Goal: Task Accomplishment & Management: Use online tool/utility

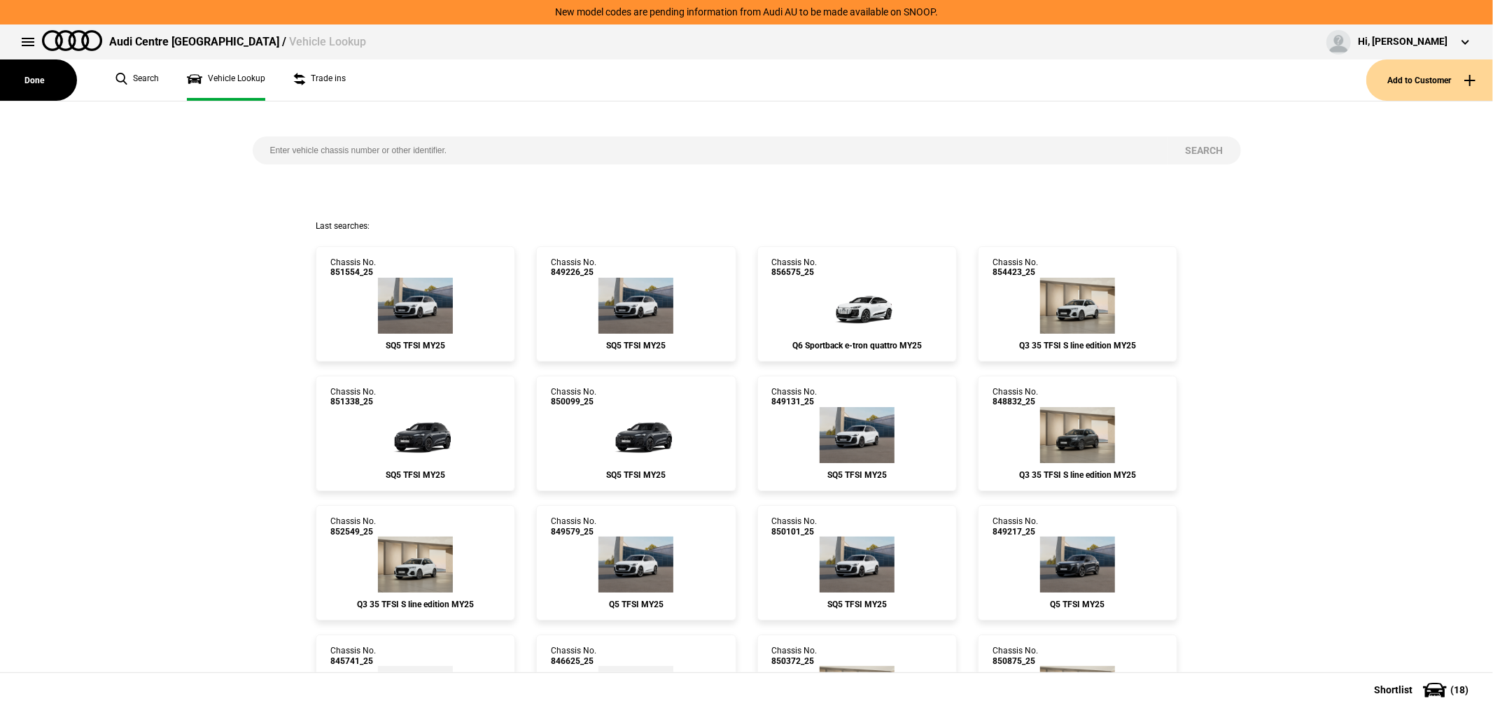
click at [346, 149] on input "search" at bounding box center [710, 150] width 915 height 28
type input "843845"
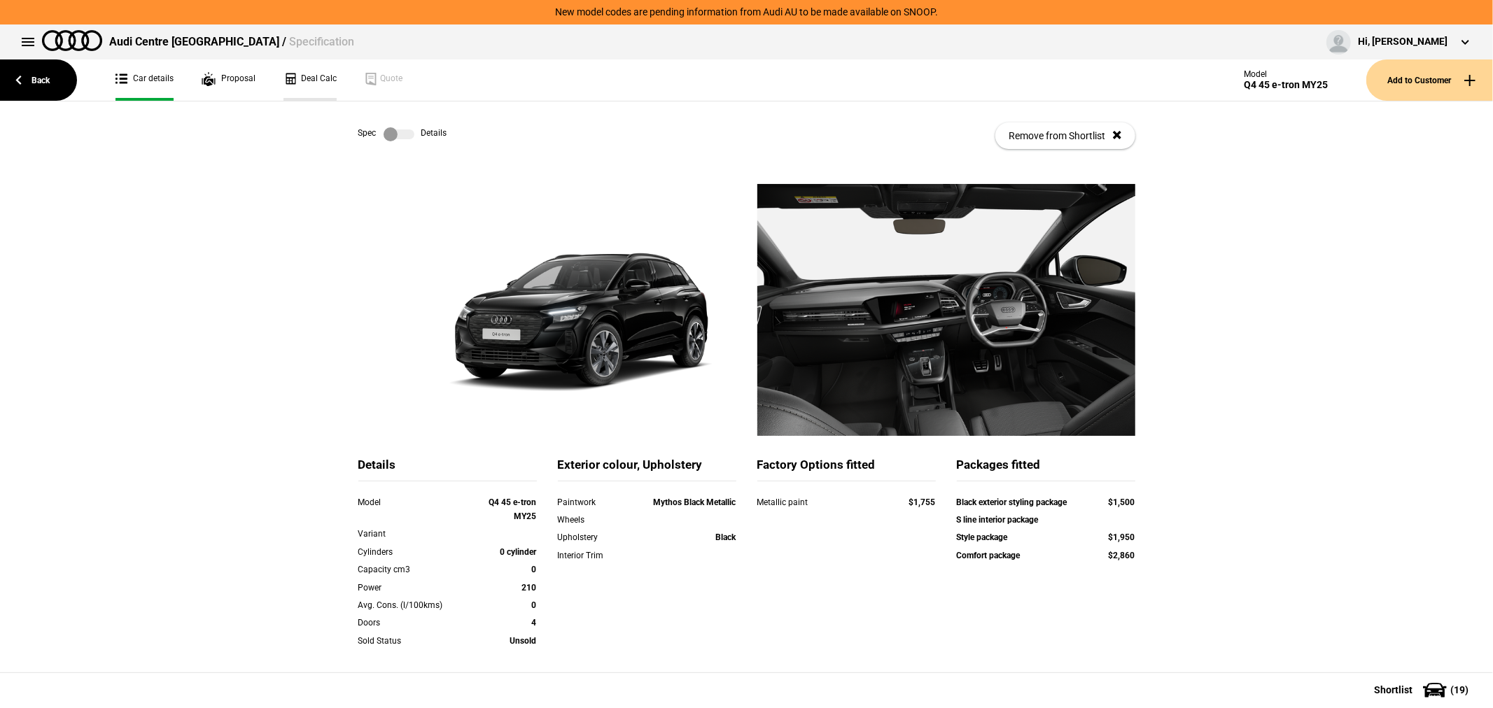
click at [300, 73] on link "Deal Calc" at bounding box center [309, 79] width 53 height 41
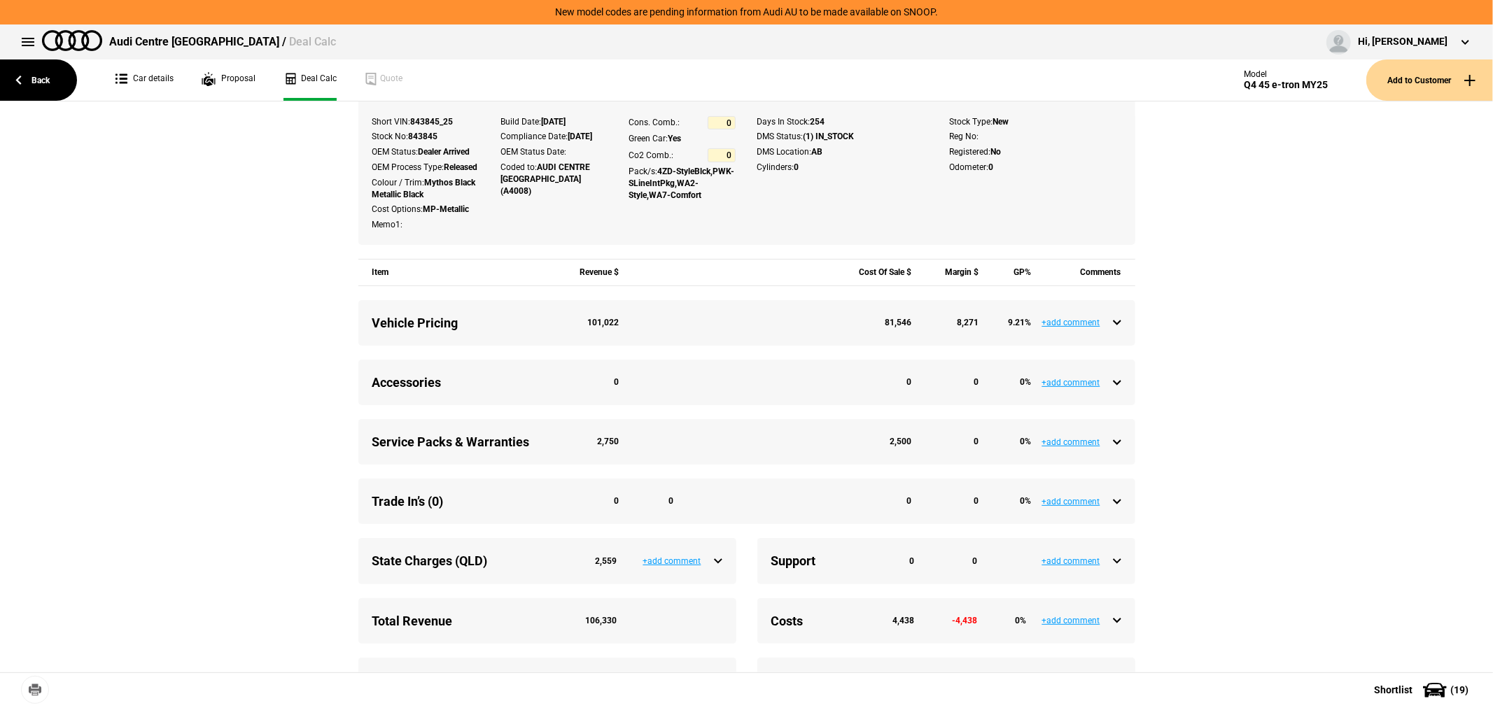
scroll to position [388, 0]
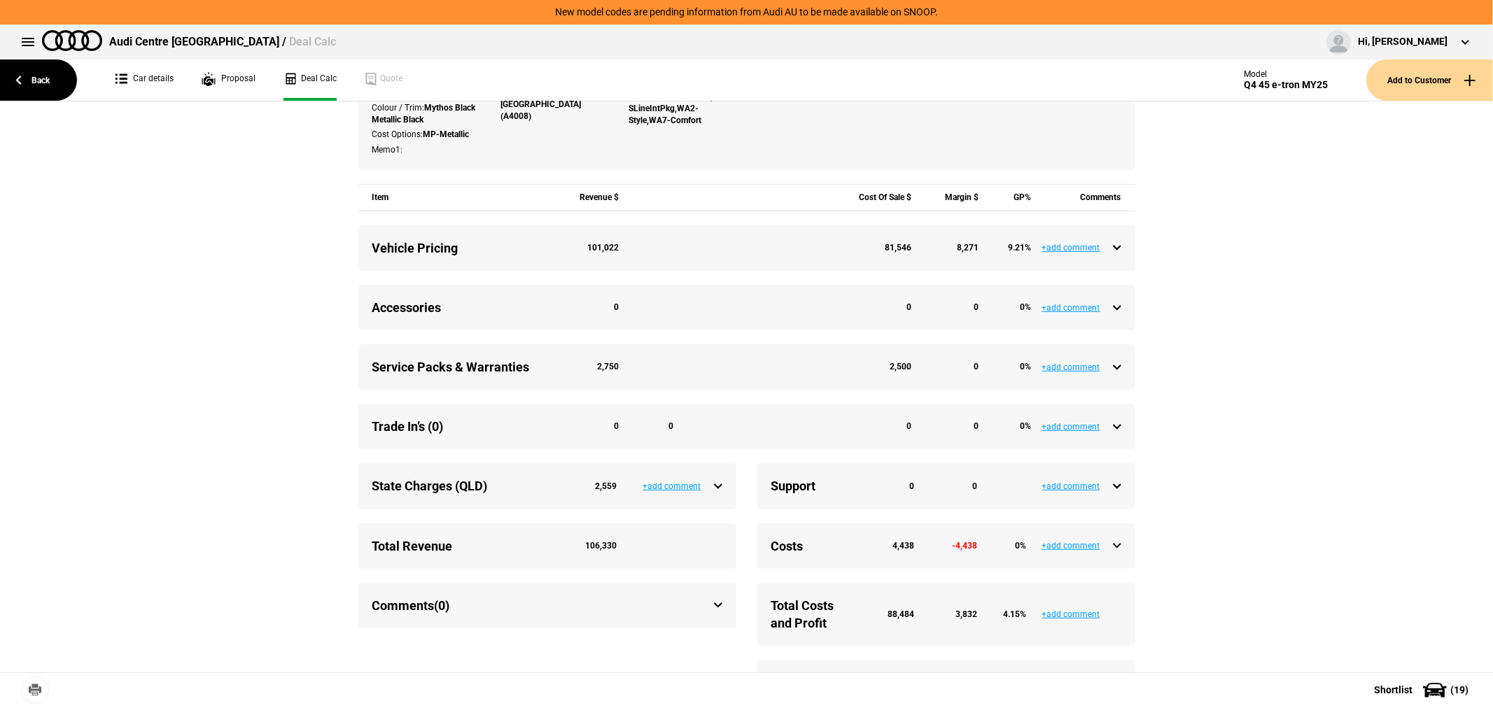
click at [1113, 555] on div "Costs 4,438 -4,438 0 %" at bounding box center [946, 545] width 350 height 17
click at [1109, 555] on div "Costs 4,438 -4,438 0 %" at bounding box center [946, 545] width 350 height 17
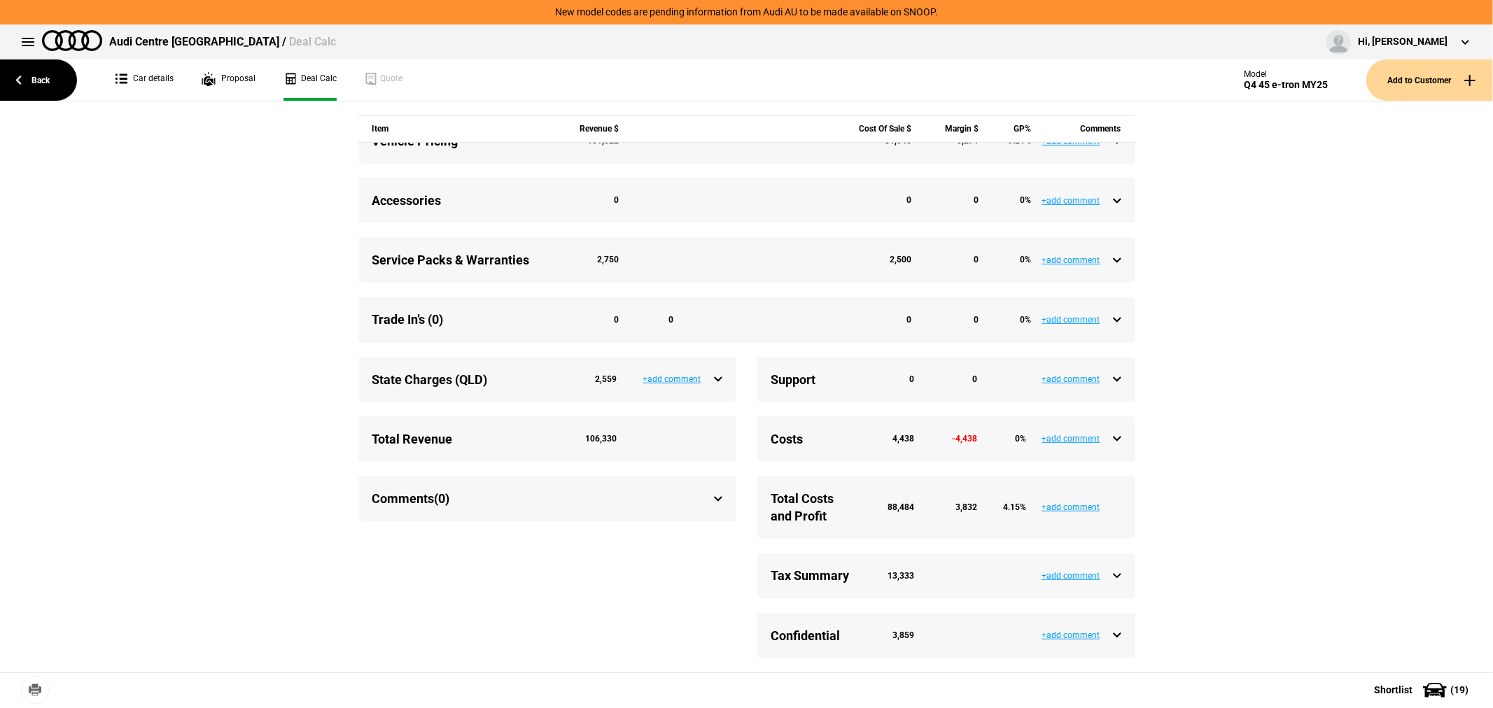
scroll to position [507, 0]
click at [1116, 579] on div "Tax Summary 13,333 +add comment" at bounding box center [946, 575] width 378 height 45
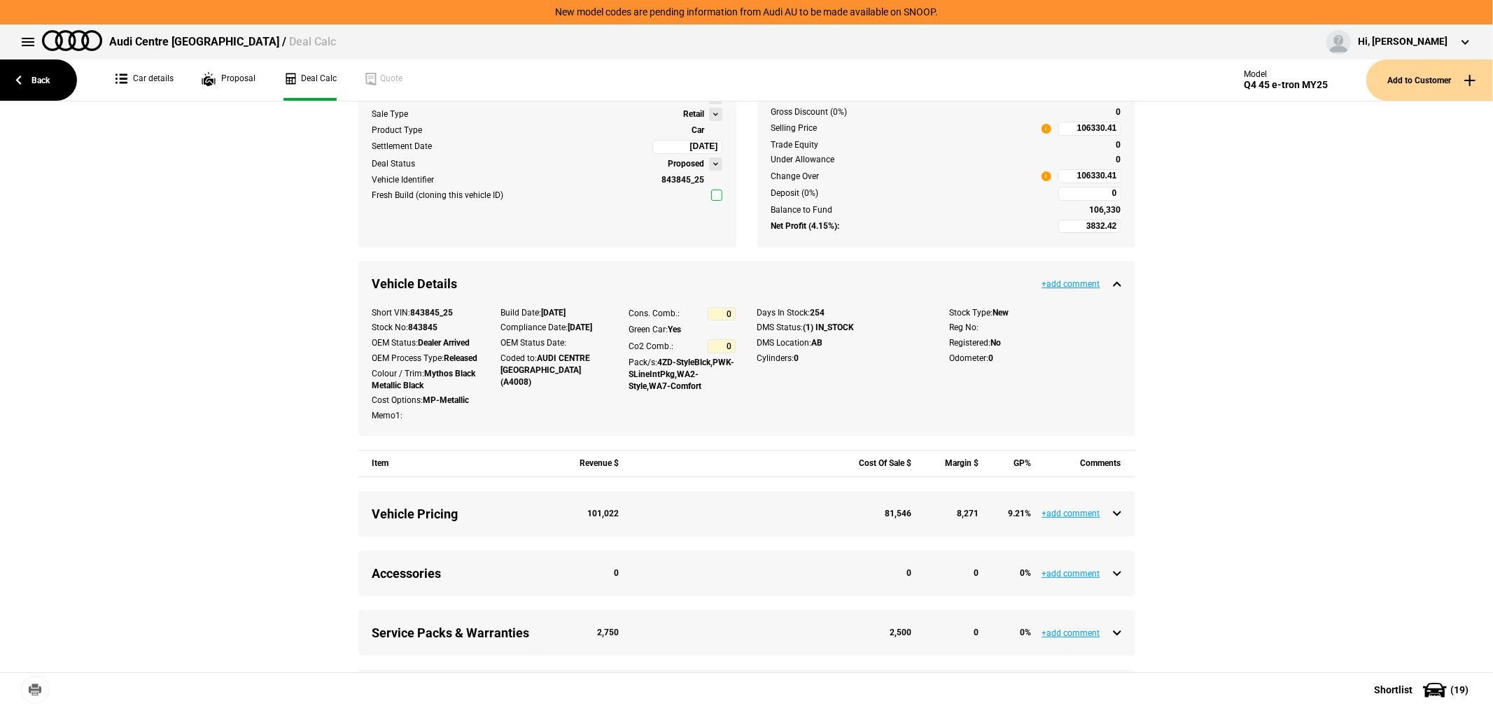
scroll to position [0, 0]
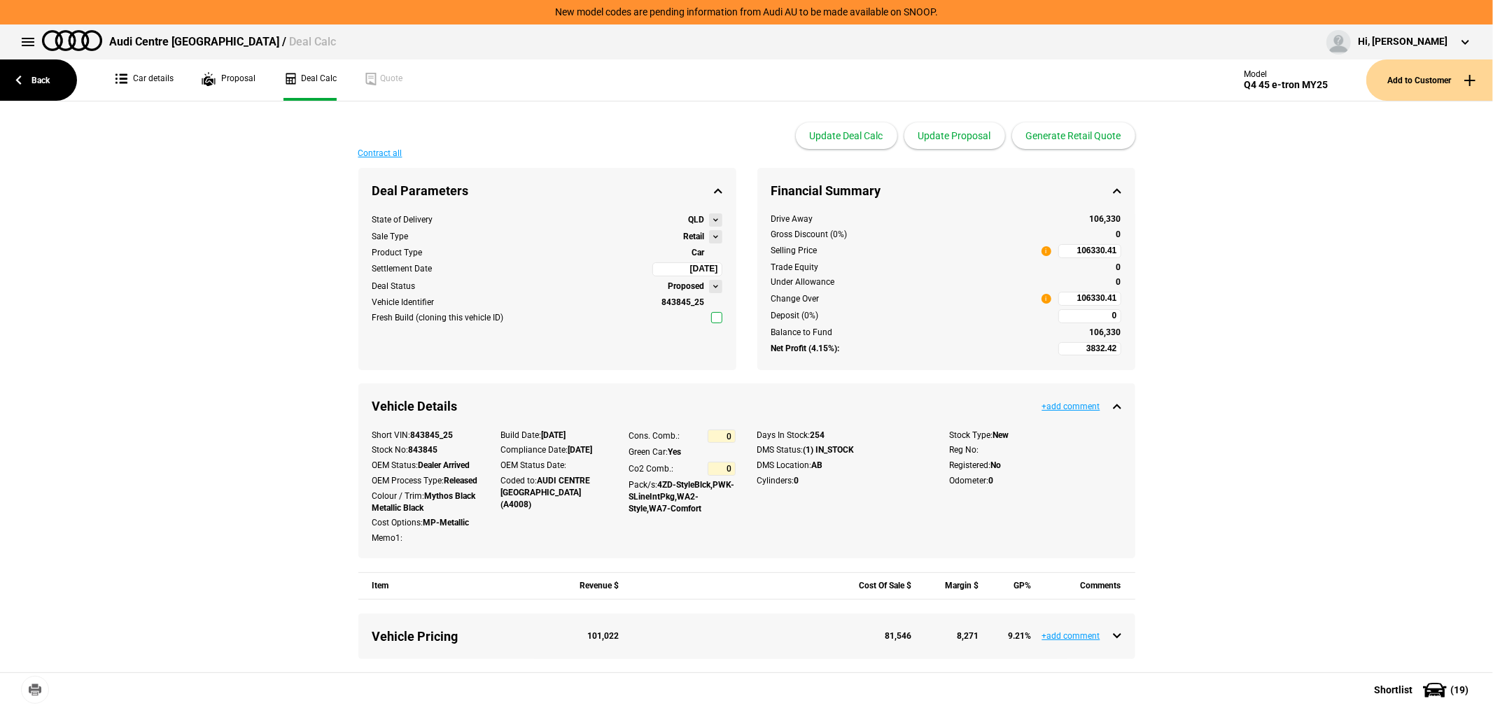
click at [1069, 297] on input "106330.41" at bounding box center [1089, 299] width 63 height 14
type input "106330.41"
type input "-5537.59"
type input "93800"
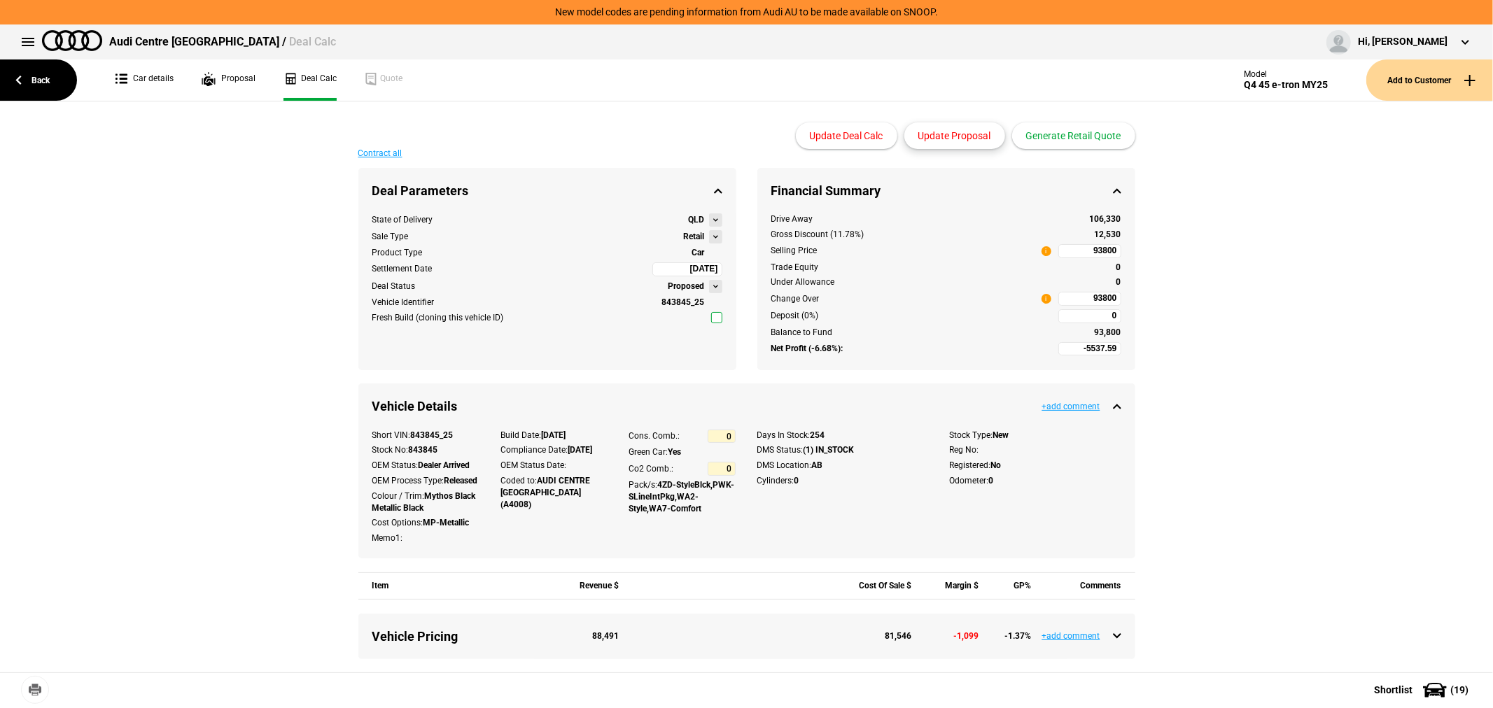
click at [954, 127] on button "Update Proposal" at bounding box center [954, 135] width 101 height 27
click at [953, 135] on button "Update Proposal" at bounding box center [954, 135] width 101 height 27
click at [1055, 137] on button "Generate Retail Quote" at bounding box center [1073, 135] width 123 height 27
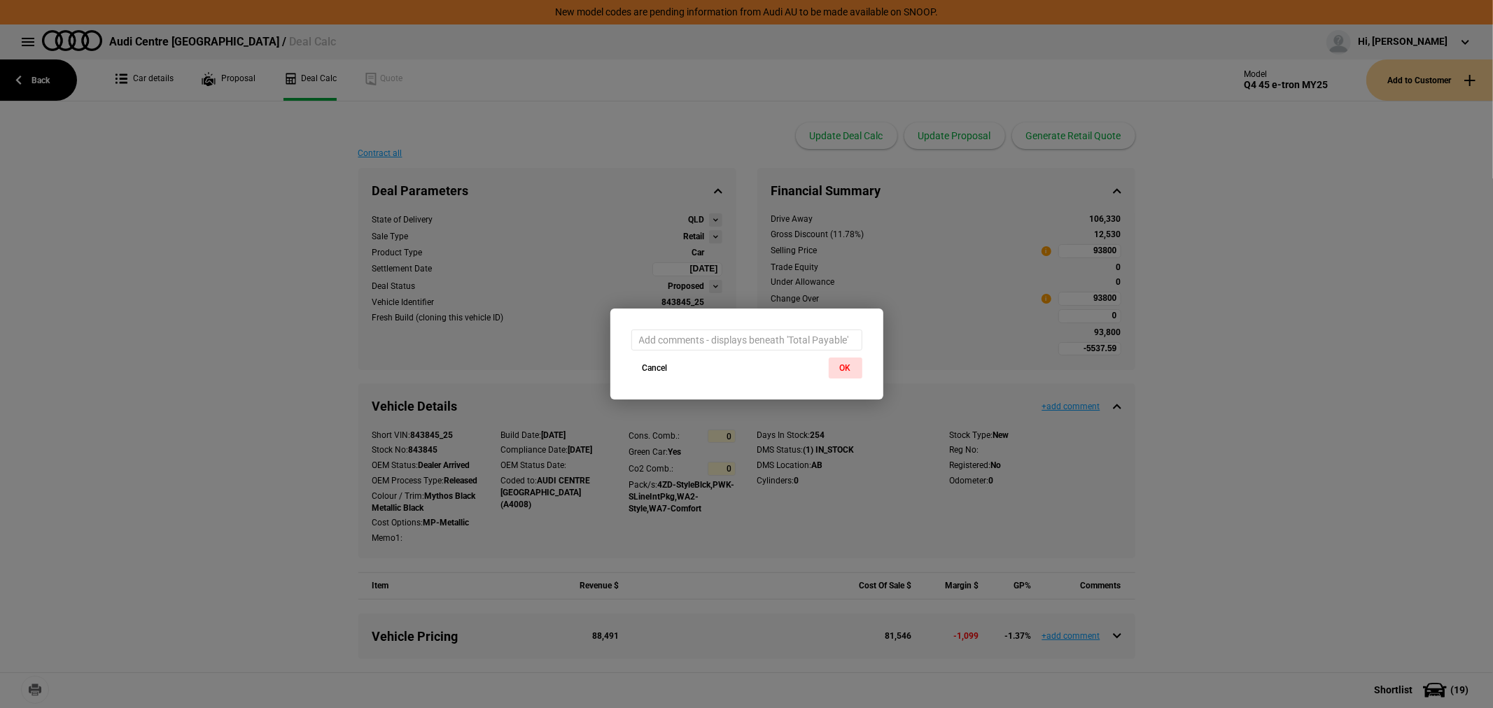
click at [827, 372] on div "Cancel OK" at bounding box center [746, 379] width 273 height 42
click at [836, 362] on button "OK" at bounding box center [846, 368] width 34 height 21
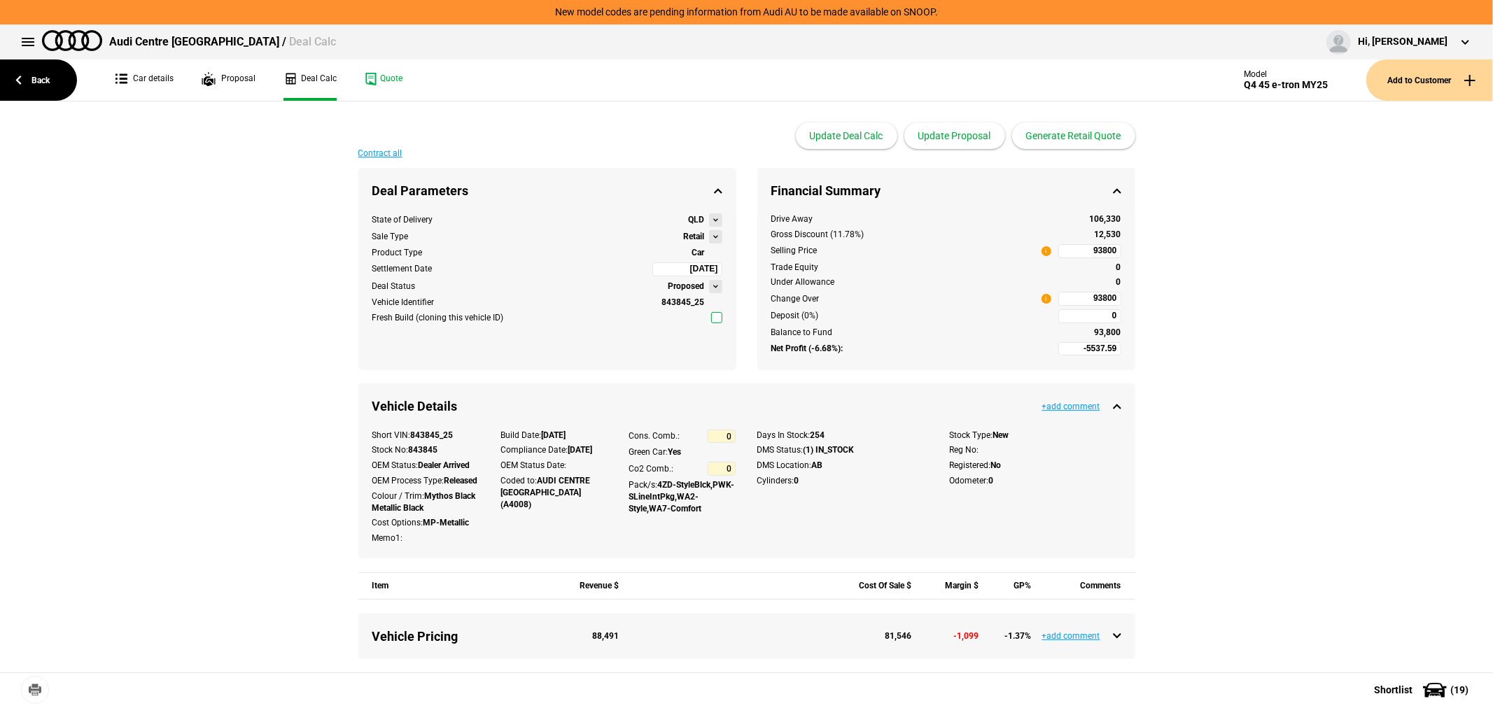
click at [1060, 255] on input "93800" at bounding box center [1089, 251] width 63 height 14
type input "106330"
type input "3832.13"
type input "106330"
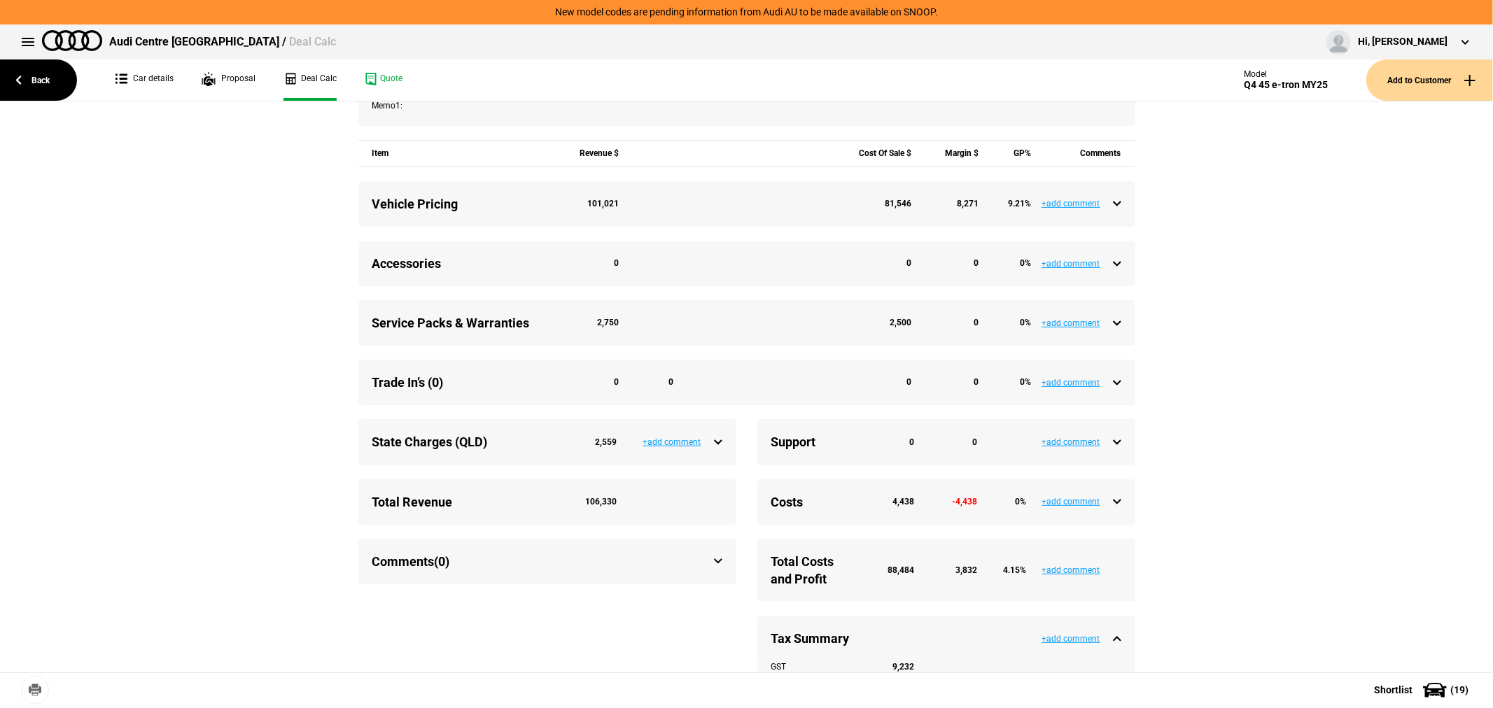
scroll to position [466, 0]
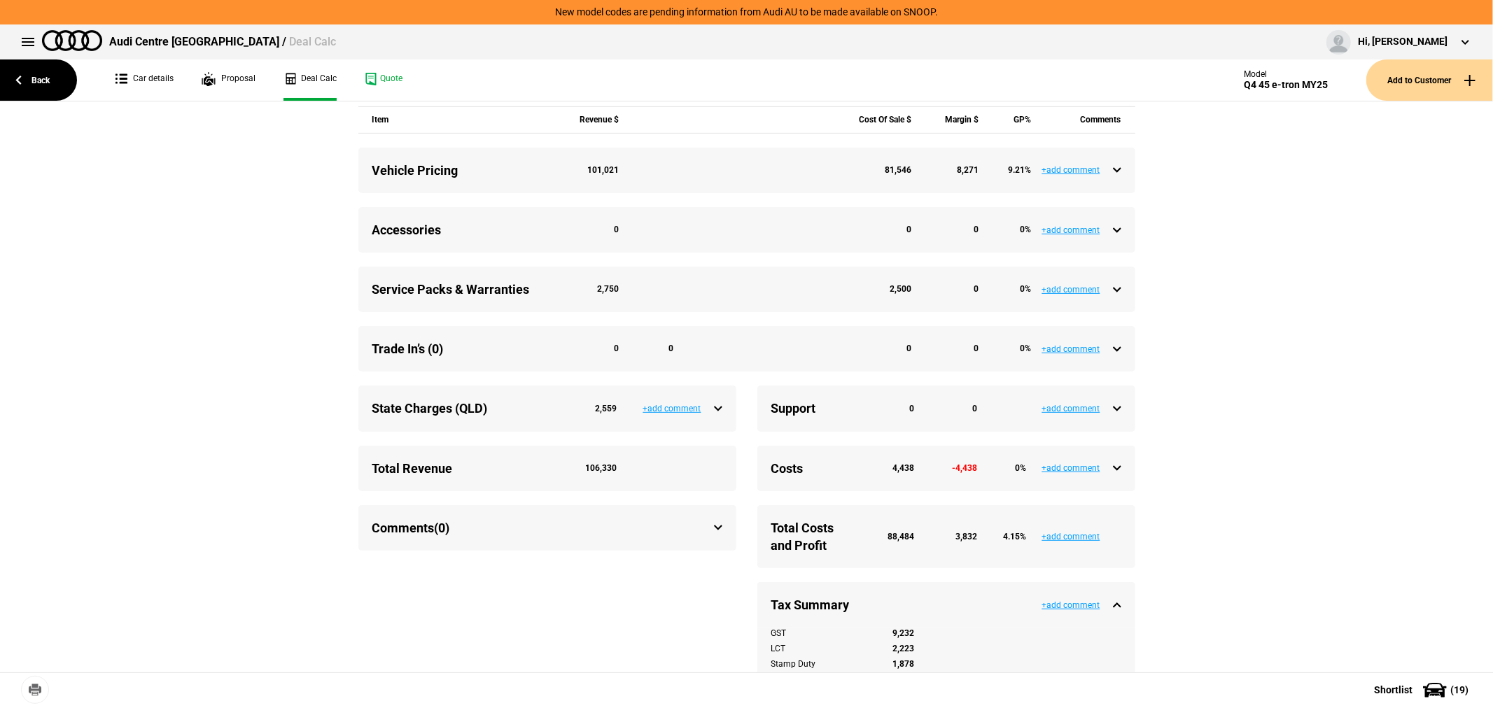
click at [1109, 298] on div "Service Packs & Warranties 2,750 2,500 0 0 %" at bounding box center [746, 289] width 749 height 17
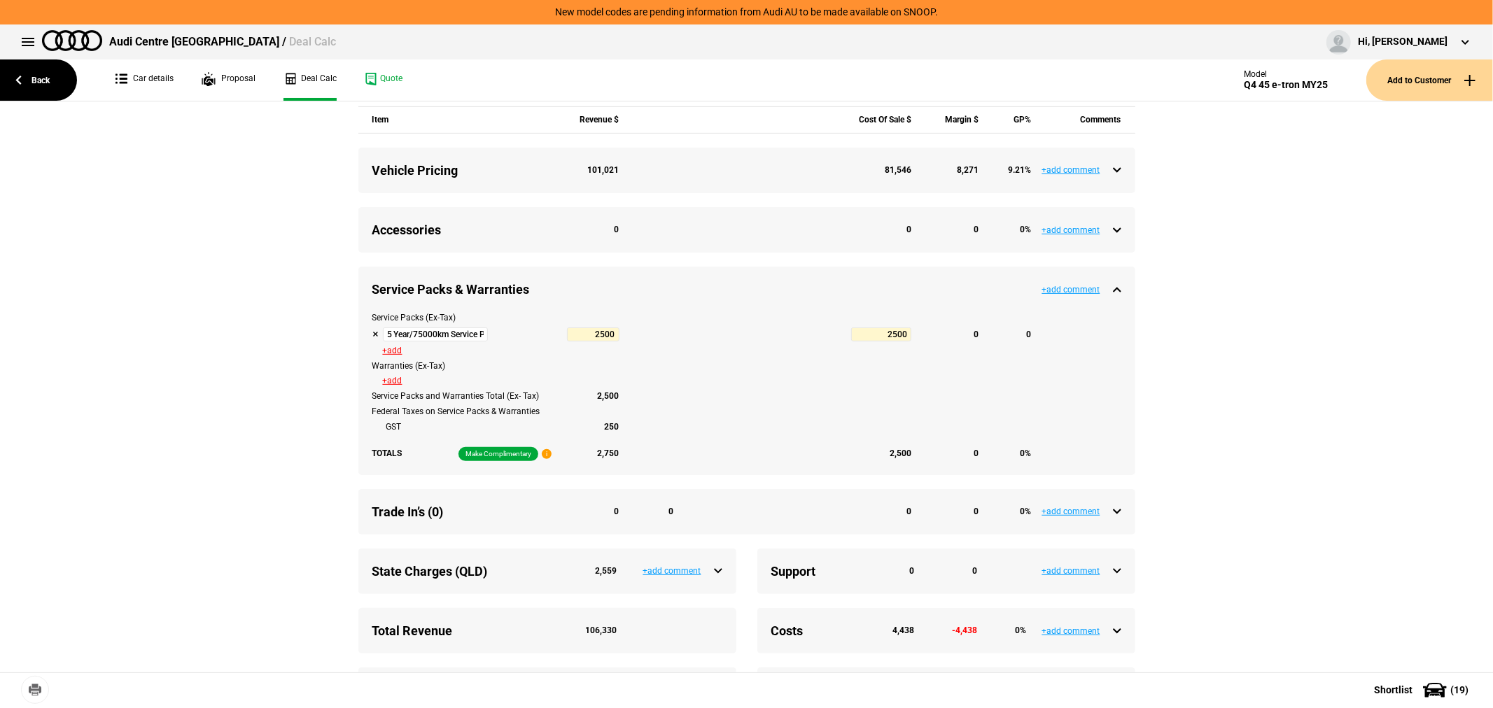
click at [372, 338] on button at bounding box center [375, 334] width 7 height 7
type input "6332.13"
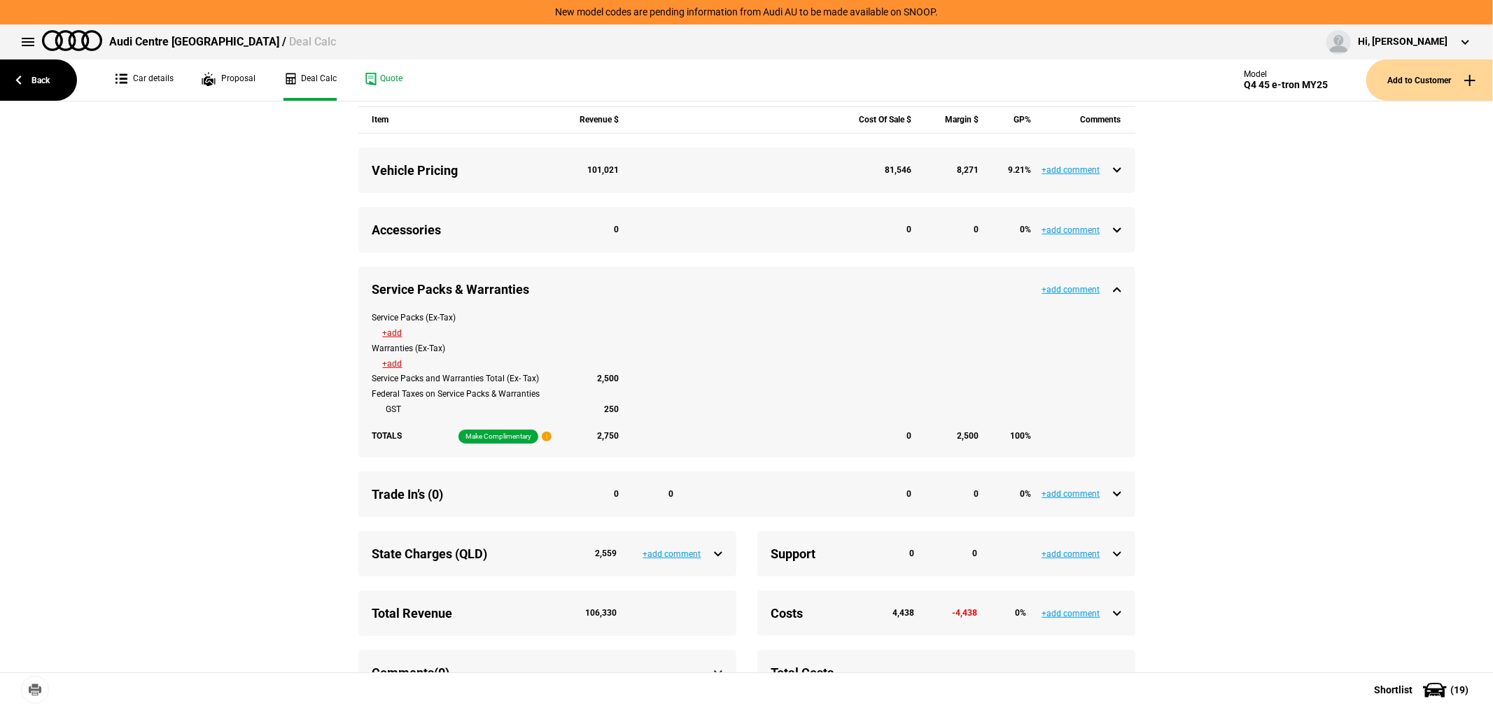
type input "103526"
type input "3832.13"
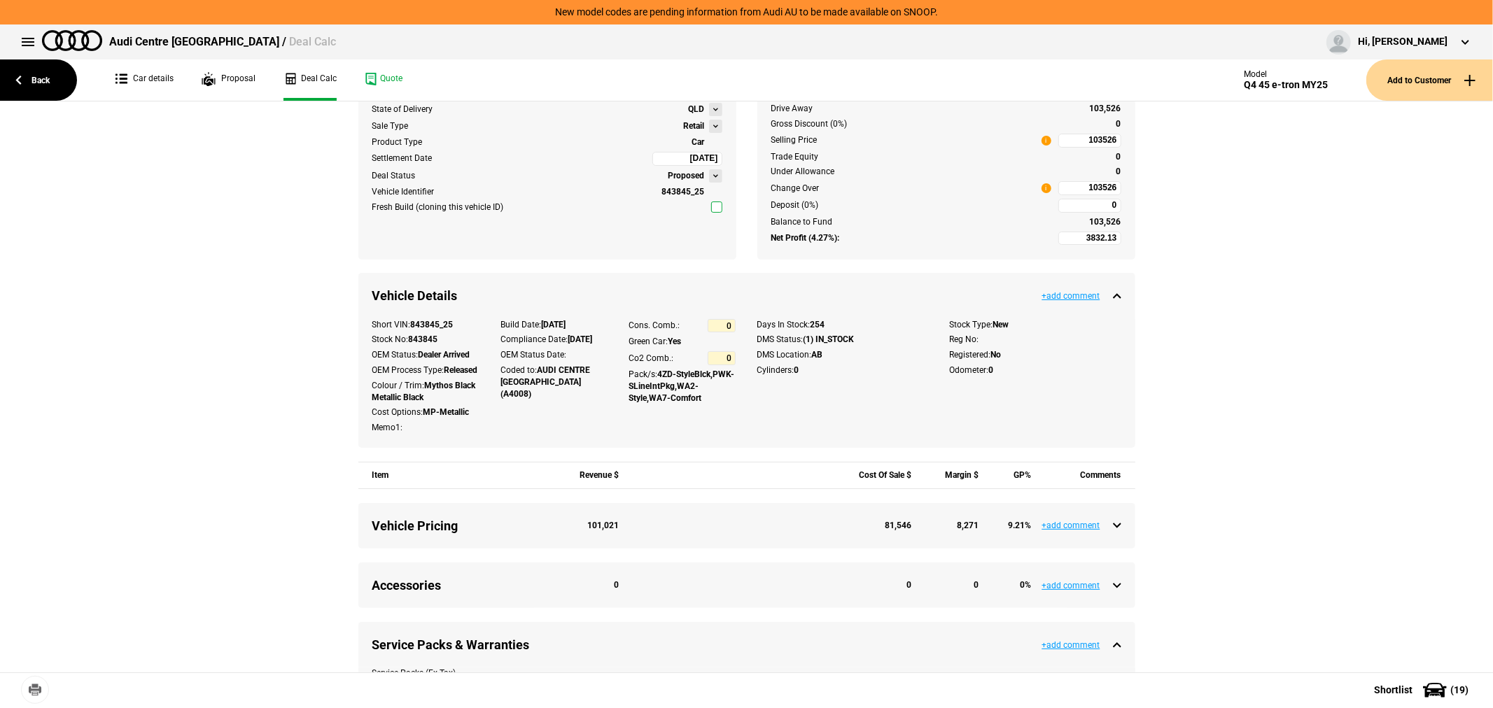
scroll to position [0, 0]
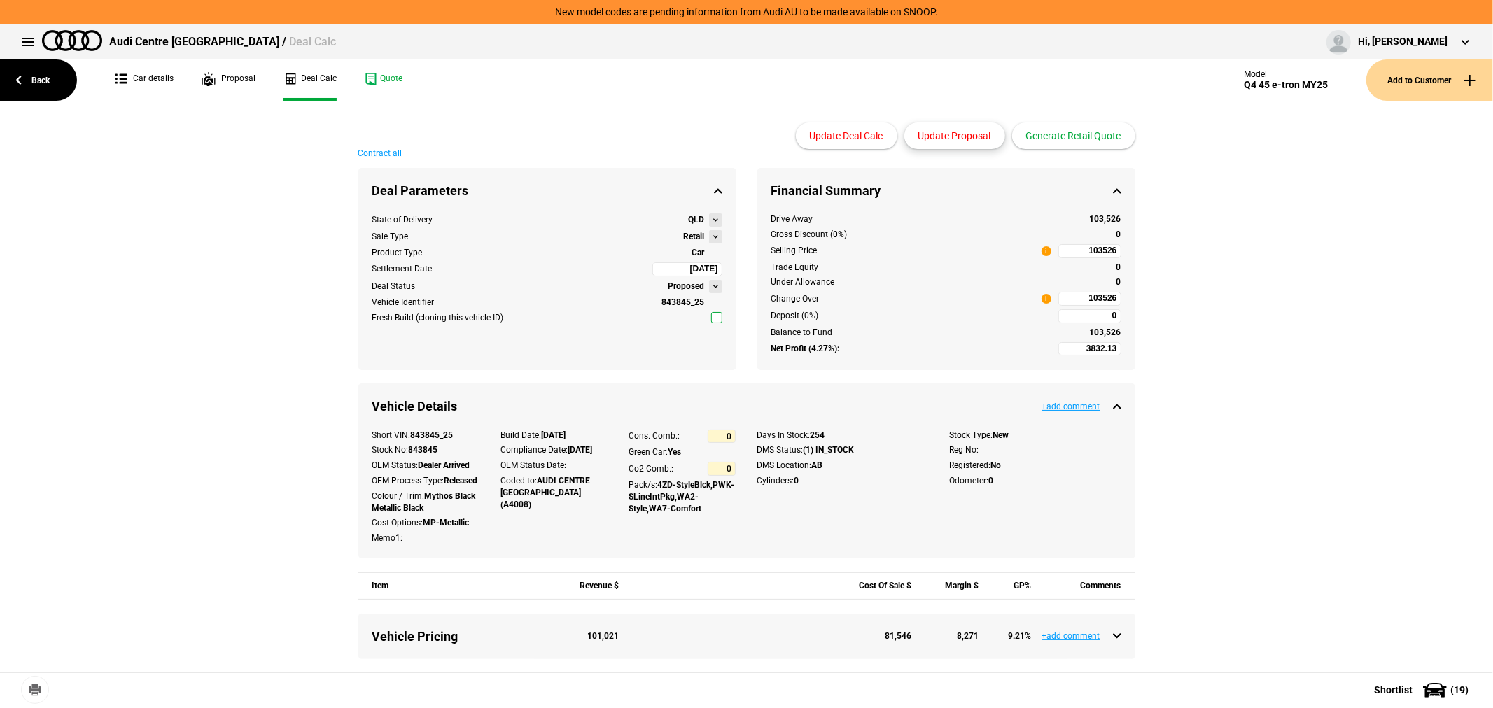
click at [960, 127] on button "Update Proposal" at bounding box center [954, 135] width 101 height 27
click at [962, 140] on button "Update Proposal" at bounding box center [954, 135] width 101 height 27
click at [1078, 135] on button "Generate Retail Quote" at bounding box center [1073, 135] width 123 height 27
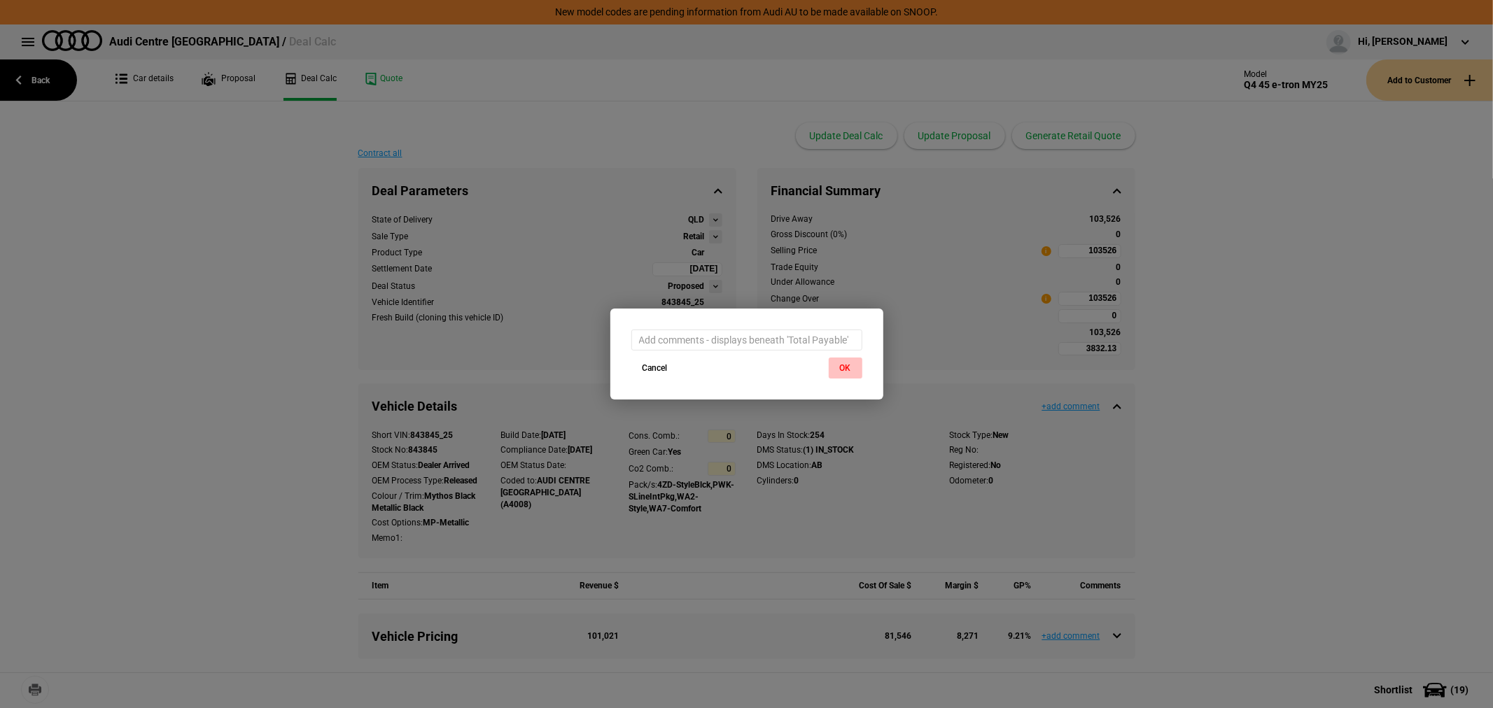
click at [854, 365] on button "OK" at bounding box center [846, 368] width 34 height 21
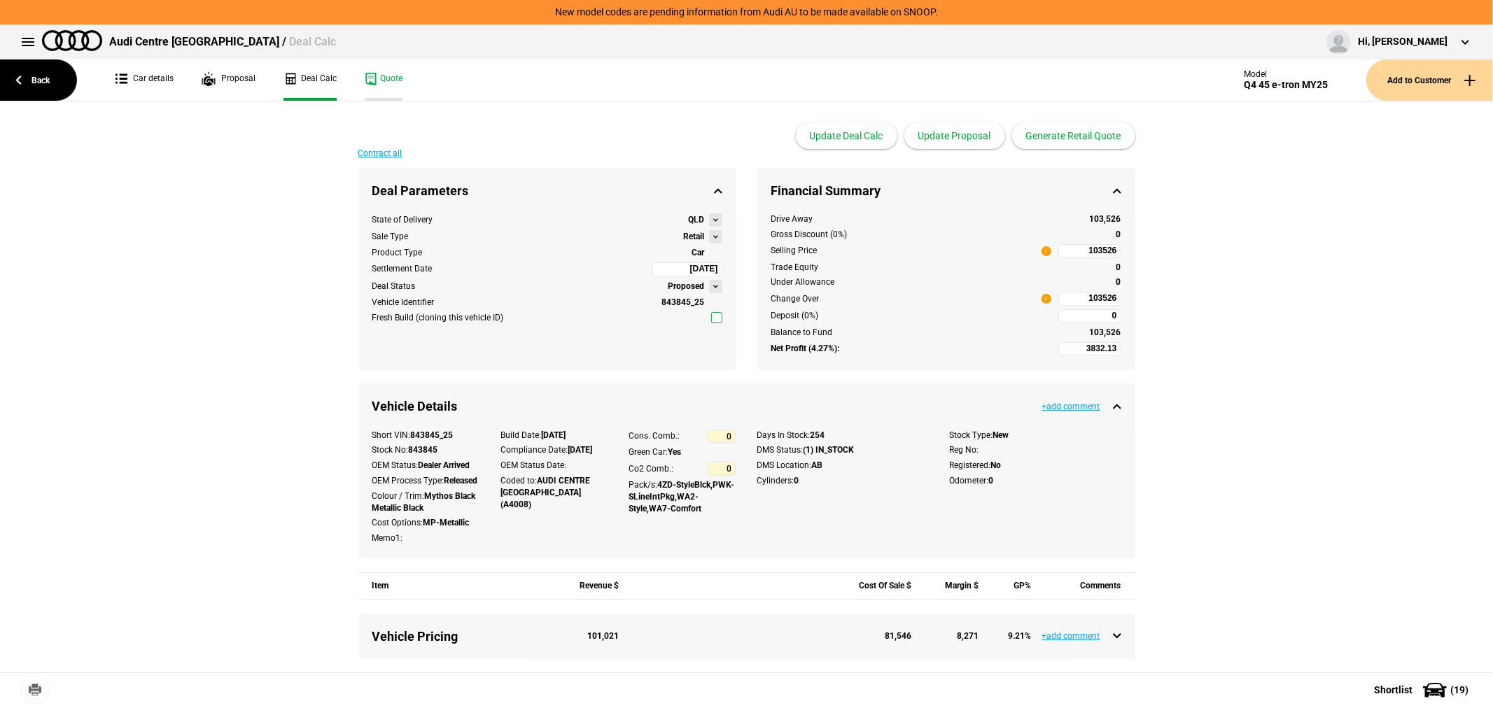
click at [379, 79] on link "Quote" at bounding box center [384, 79] width 38 height 41
click at [144, 76] on link "Car details" at bounding box center [144, 79] width 58 height 41
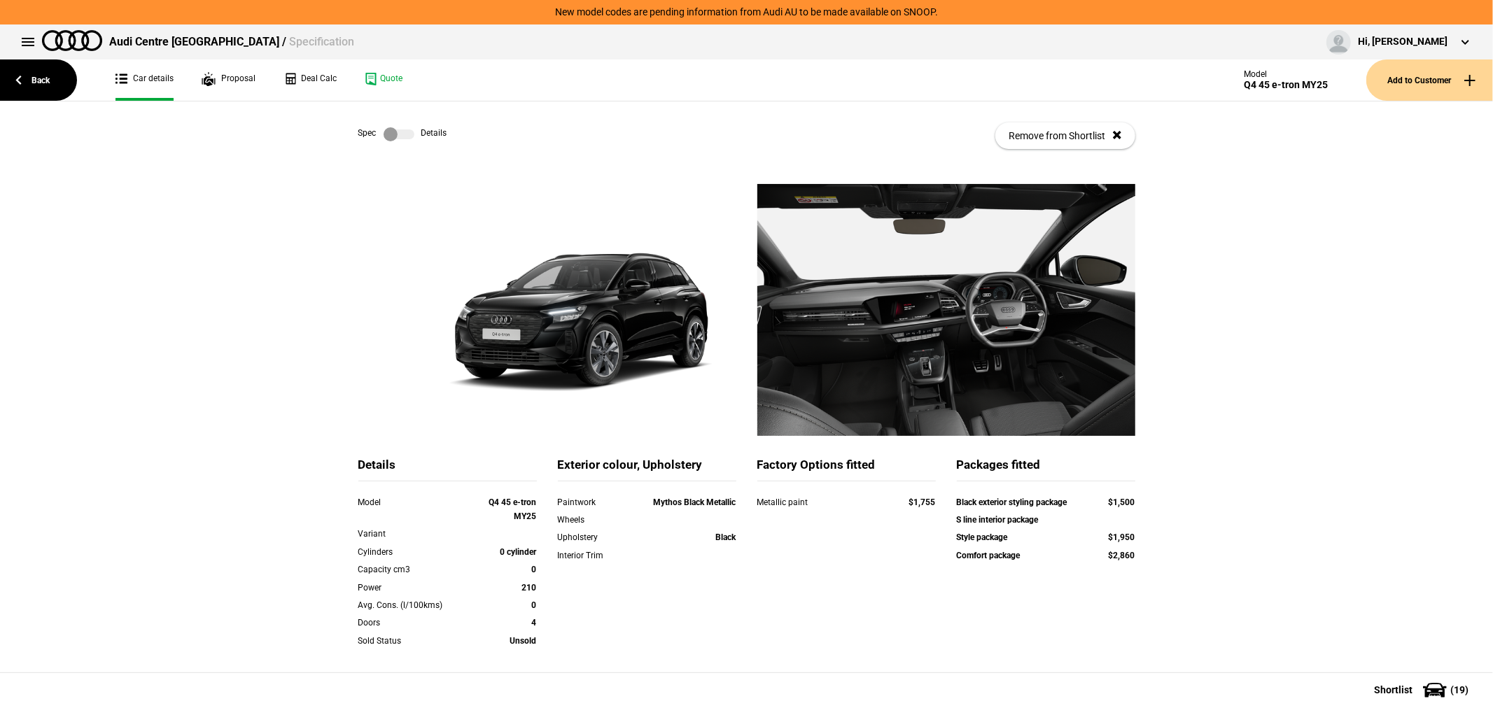
click at [399, 139] on label at bounding box center [399, 134] width 31 height 14
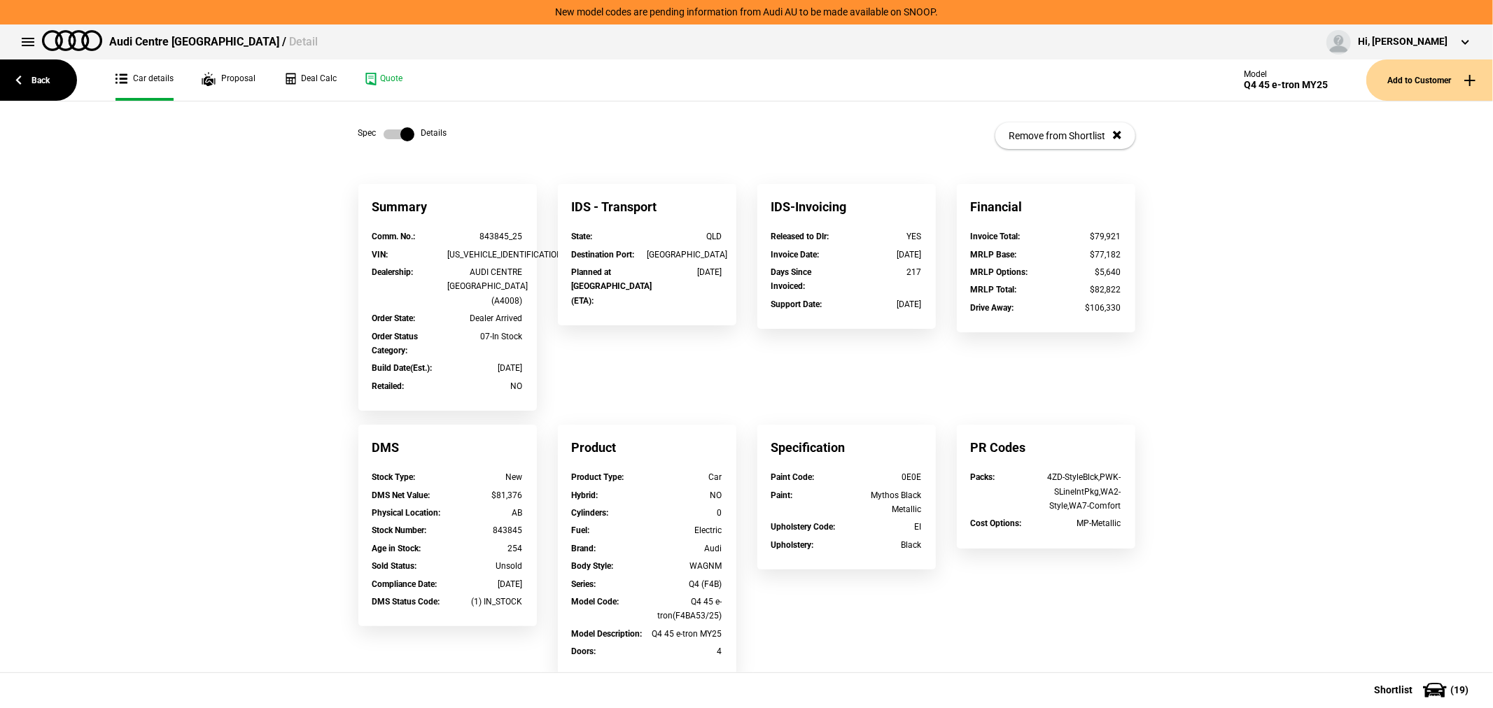
click at [396, 136] on label at bounding box center [399, 134] width 31 height 14
